Goal: Check status

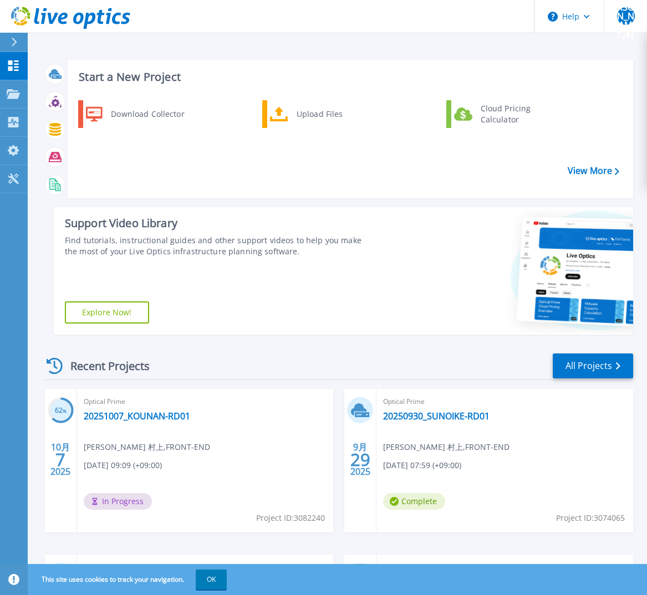
click at [229, 47] on div "Start a New Project Download Collector Upload Files Cloud Pricing Calculator Vi…" at bounding box center [337, 447] width 619 height 895
click at [11, 98] on icon at bounding box center [13, 93] width 13 height 9
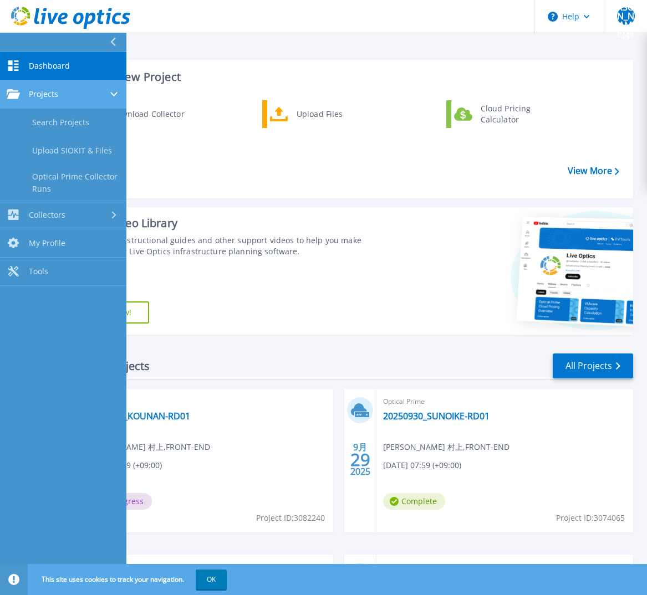
click at [59, 92] on div "Projects" at bounding box center [63, 94] width 113 height 10
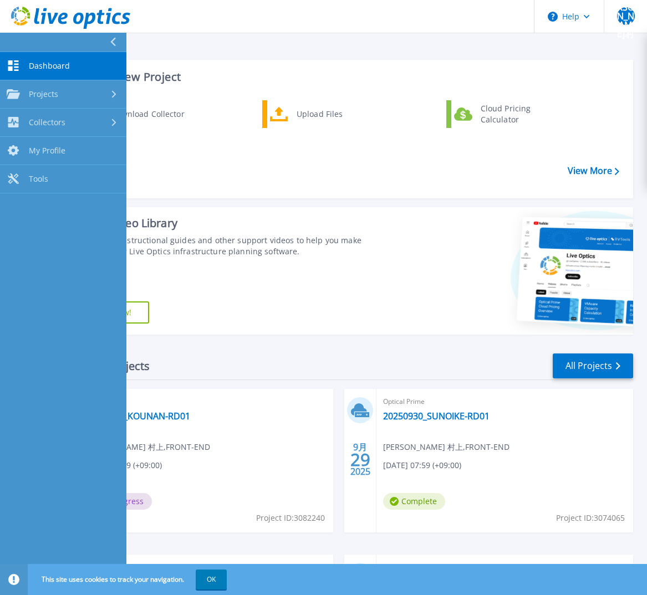
click at [56, 68] on span "Dashboard" at bounding box center [49, 66] width 41 height 10
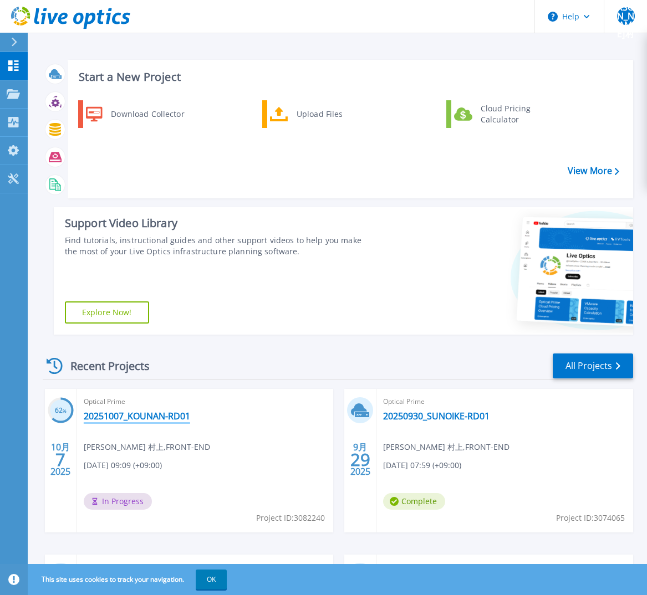
scroll to position [55, 0]
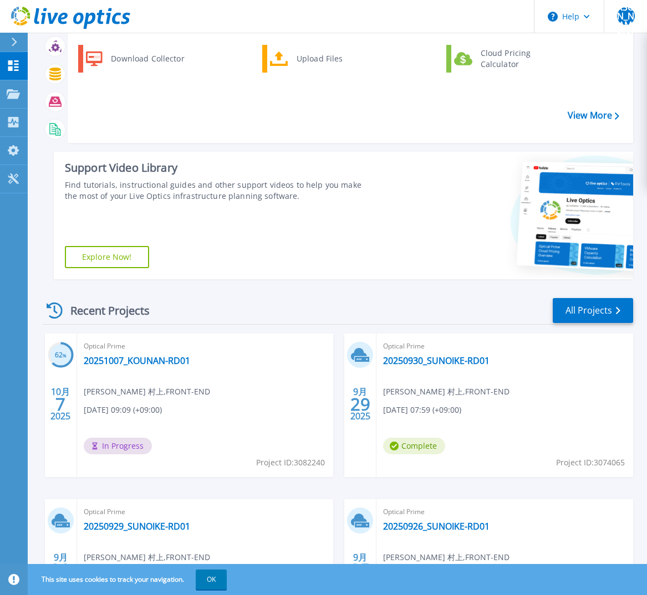
click at [156, 368] on div "Optical Prime 20251007_KOUNAN-RD01 誠 村上 , FRONT-END [DATE] 09:09 (+09:00) In Pr…" at bounding box center [205, 406] width 257 height 144
click at [151, 363] on link "20251007_KOUNAN-RD01" at bounding box center [137, 360] width 106 height 11
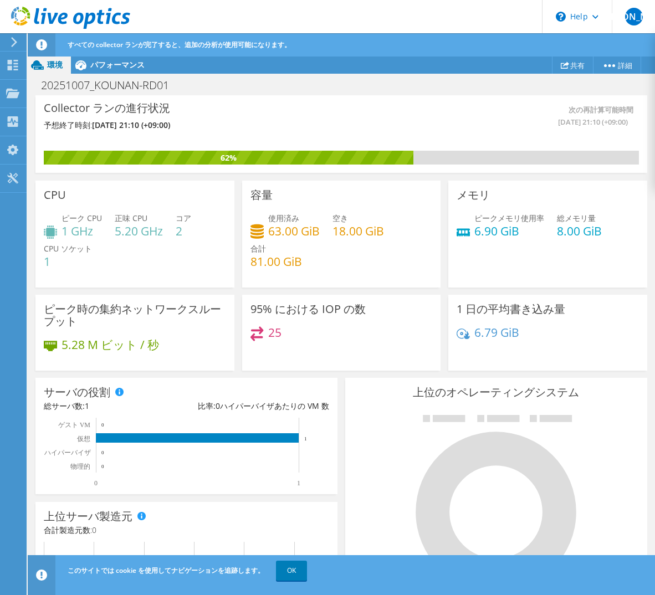
click at [28, 334] on section "Collector ランの進行状況 予想終了時刻: [DATE] 21:10 (+09:00) 次の再計算可能時間 [DATE] 21:10 (+09:00)…" at bounding box center [341, 485] width 627 height 780
click at [101, 70] on div "パフォーマンス" at bounding box center [112, 65] width 82 height 18
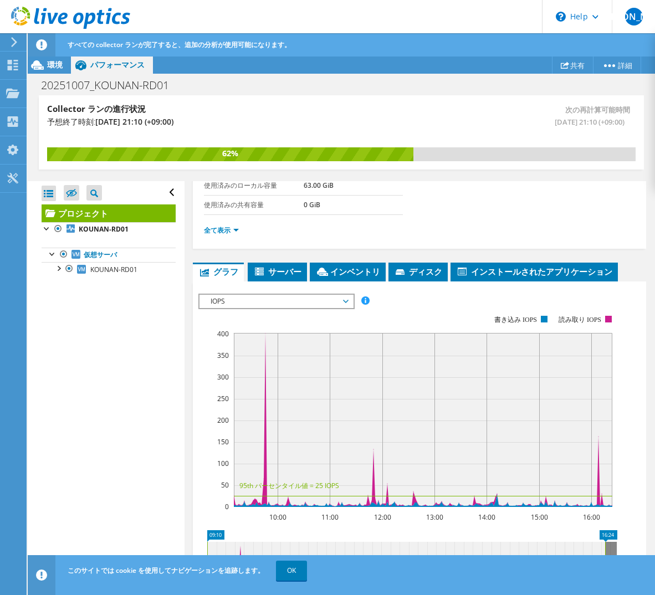
scroll to position [277, 0]
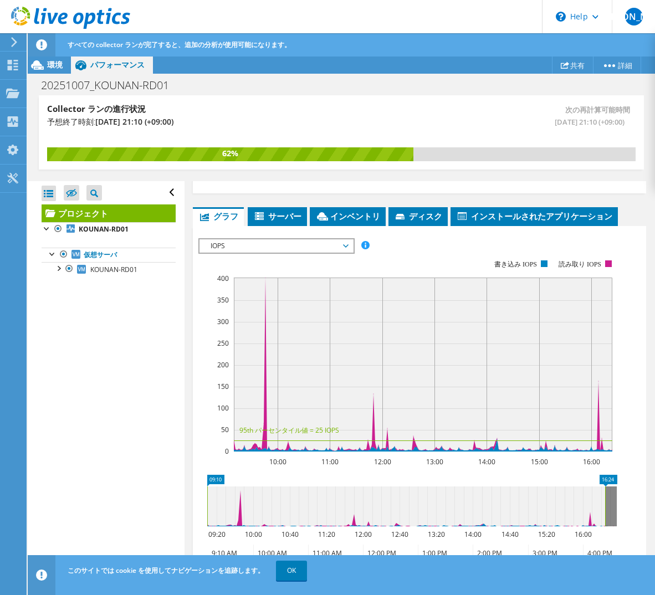
click at [321, 251] on span "IOPS" at bounding box center [276, 245] width 142 height 13
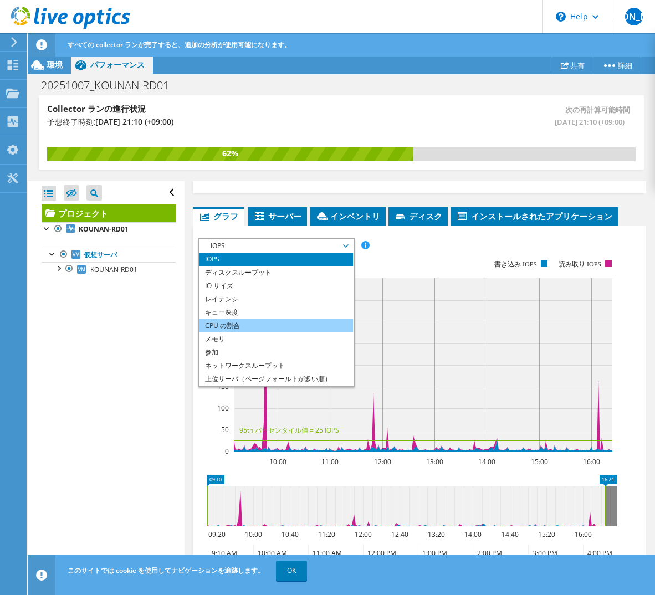
drag, startPoint x: 259, startPoint y: 325, endPoint x: 265, endPoint y: 331, distance: 8.7
click at [265, 331] on li "CPU の割合" at bounding box center [275, 325] width 153 height 13
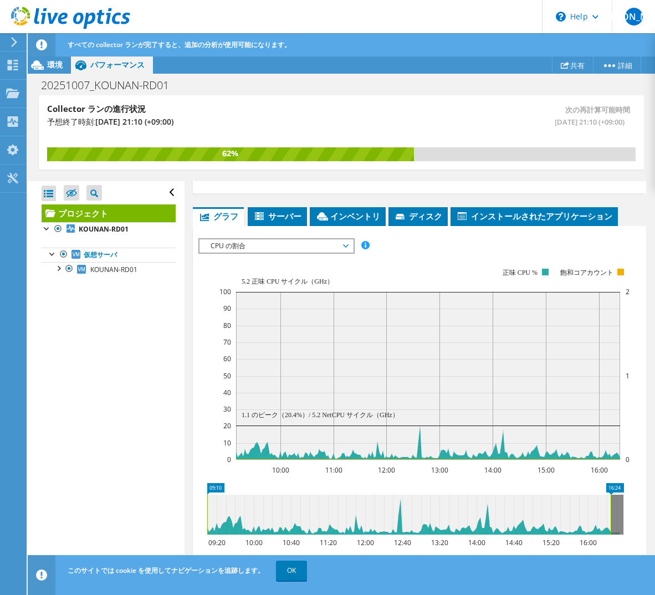
click at [304, 244] on span "CPU の割合" at bounding box center [276, 245] width 142 height 13
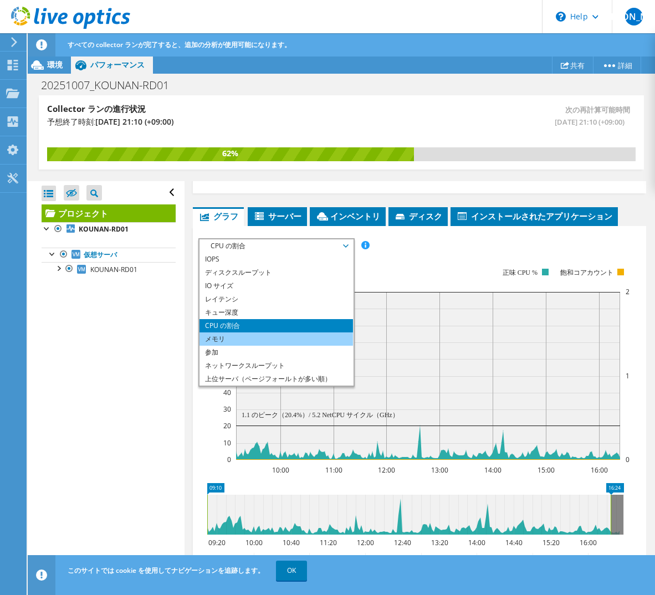
click at [263, 342] on li "メモリ" at bounding box center [275, 338] width 153 height 13
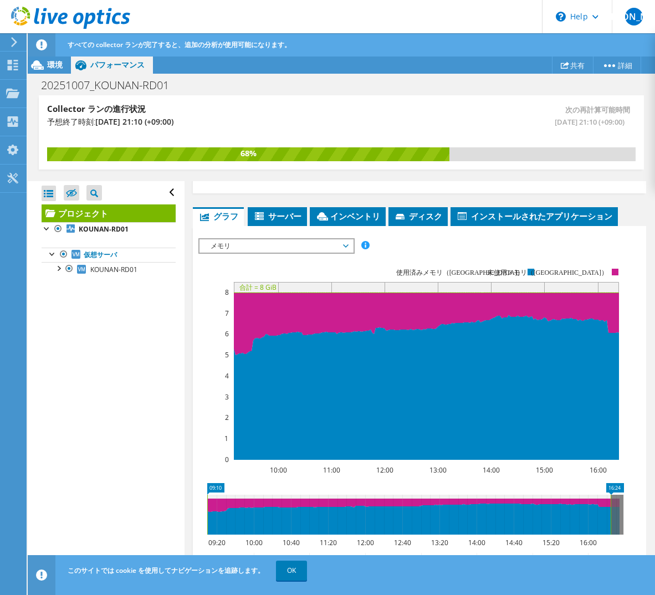
scroll to position [382, 0]
